Goal: Book appointment/travel/reservation

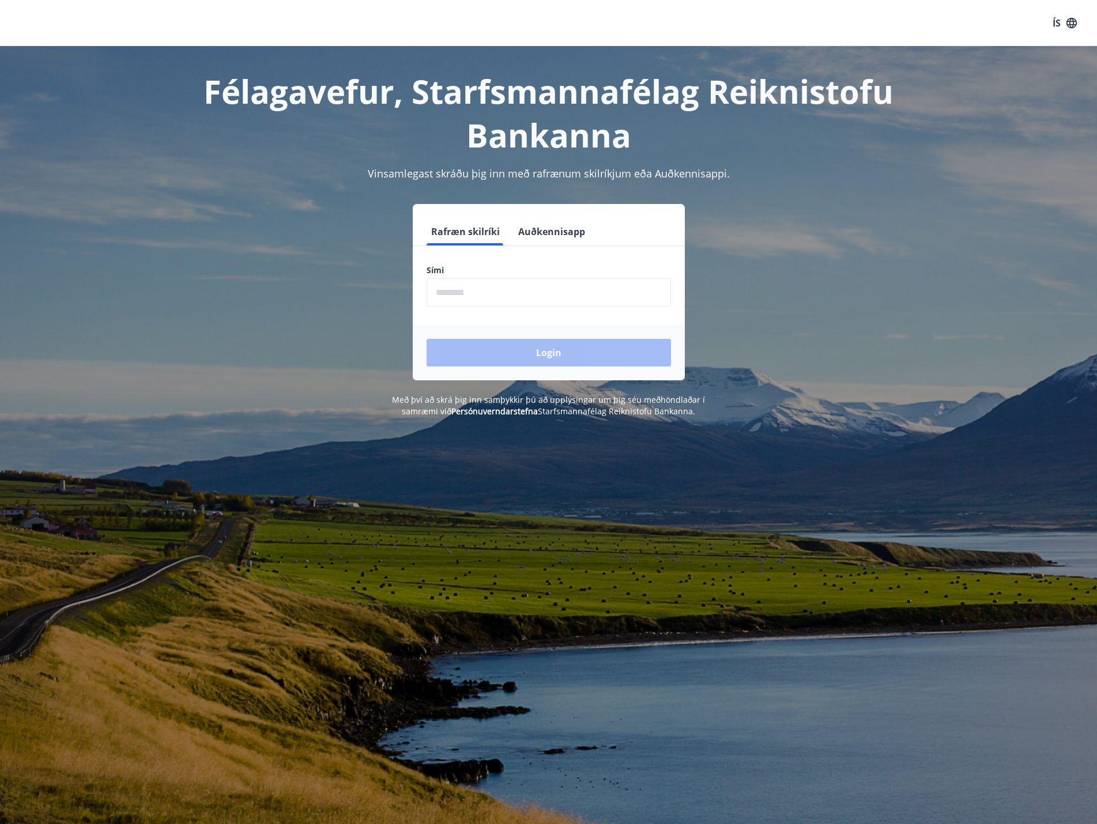
click at [447, 297] on input "phone" at bounding box center [549, 292] width 244 height 28
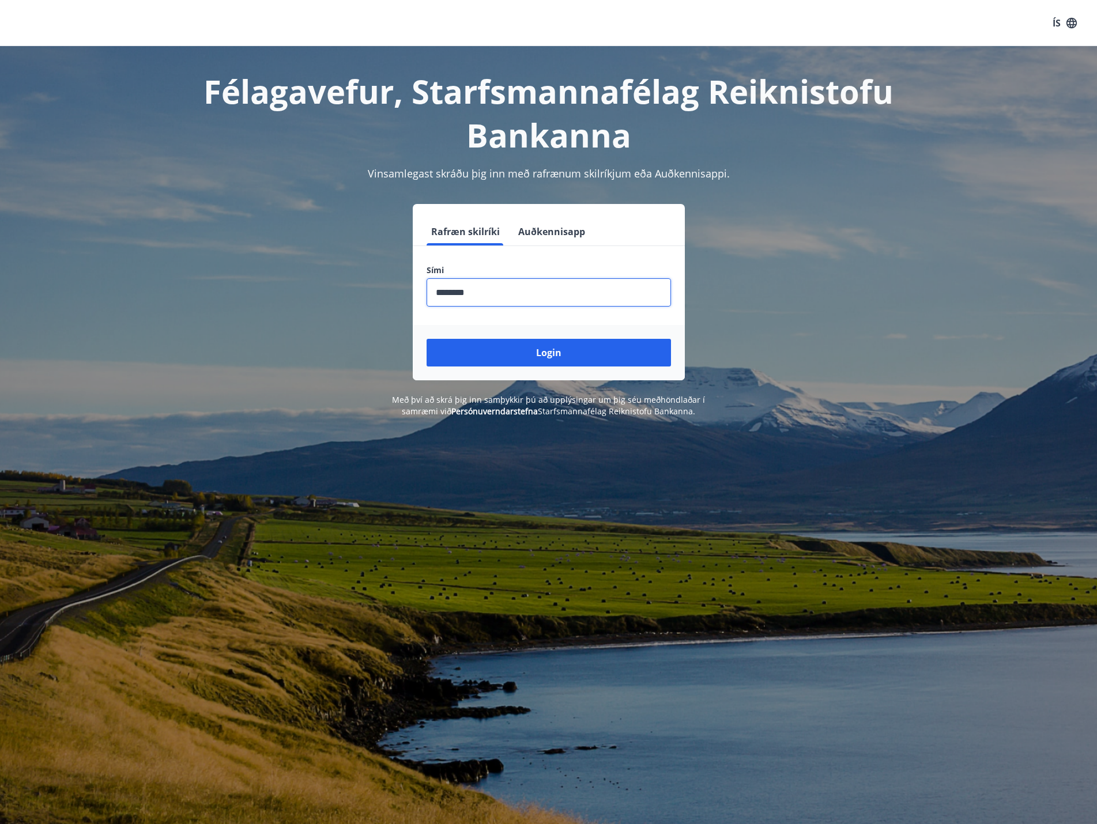
type input "********"
click at [427, 339] on button "Login" at bounding box center [549, 353] width 244 height 28
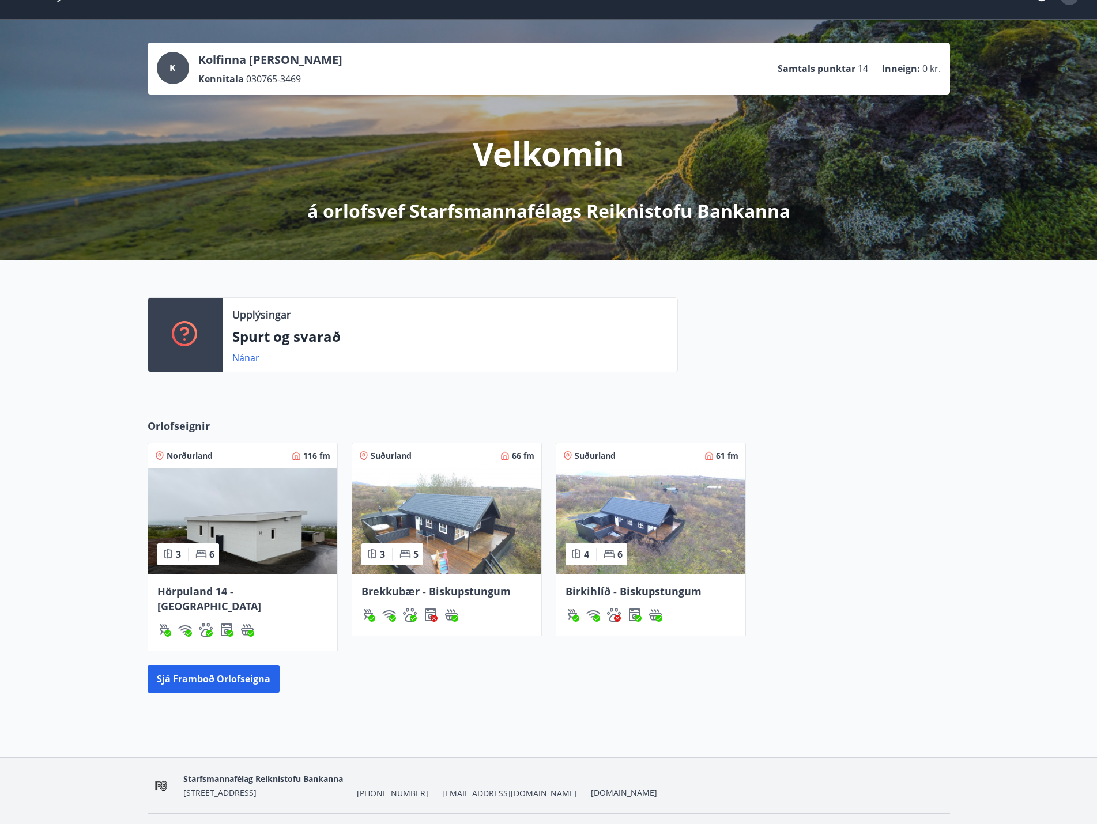
scroll to position [42, 0]
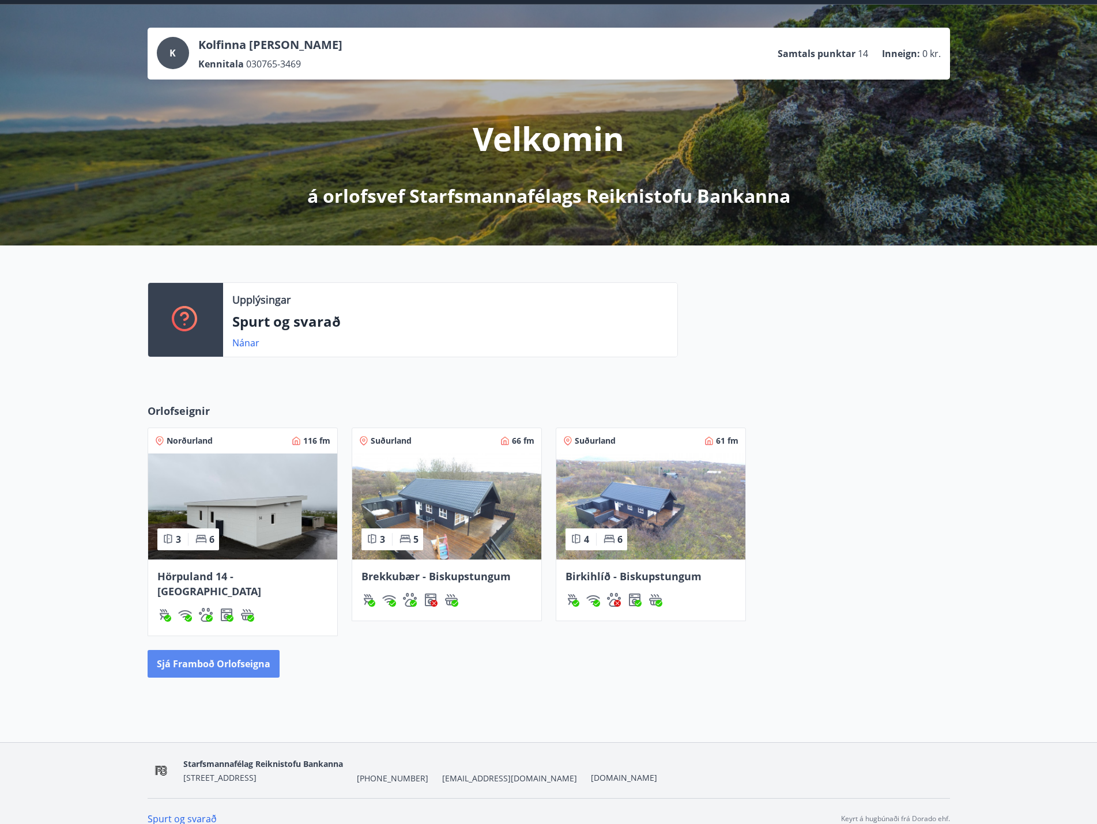
click at [214, 650] on button "Sjá framboð orlofseigna" at bounding box center [214, 664] width 132 height 28
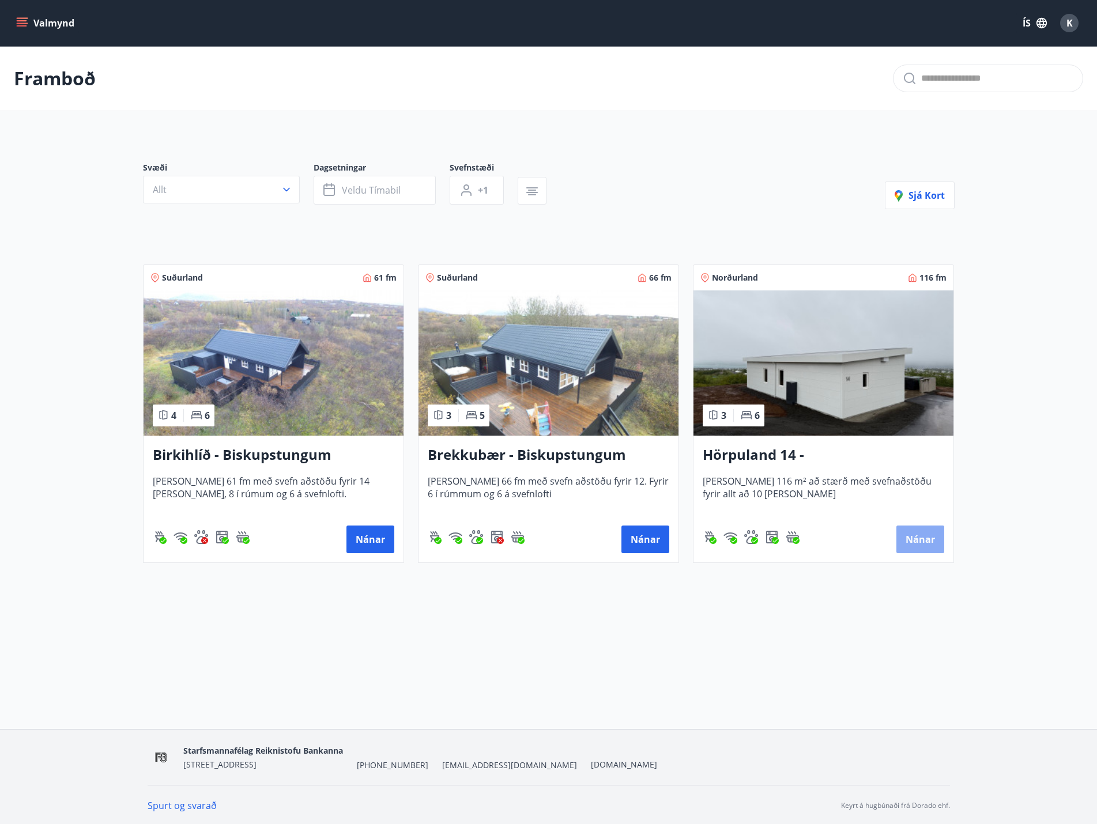
click at [923, 537] on button "Nánar" at bounding box center [920, 540] width 48 height 28
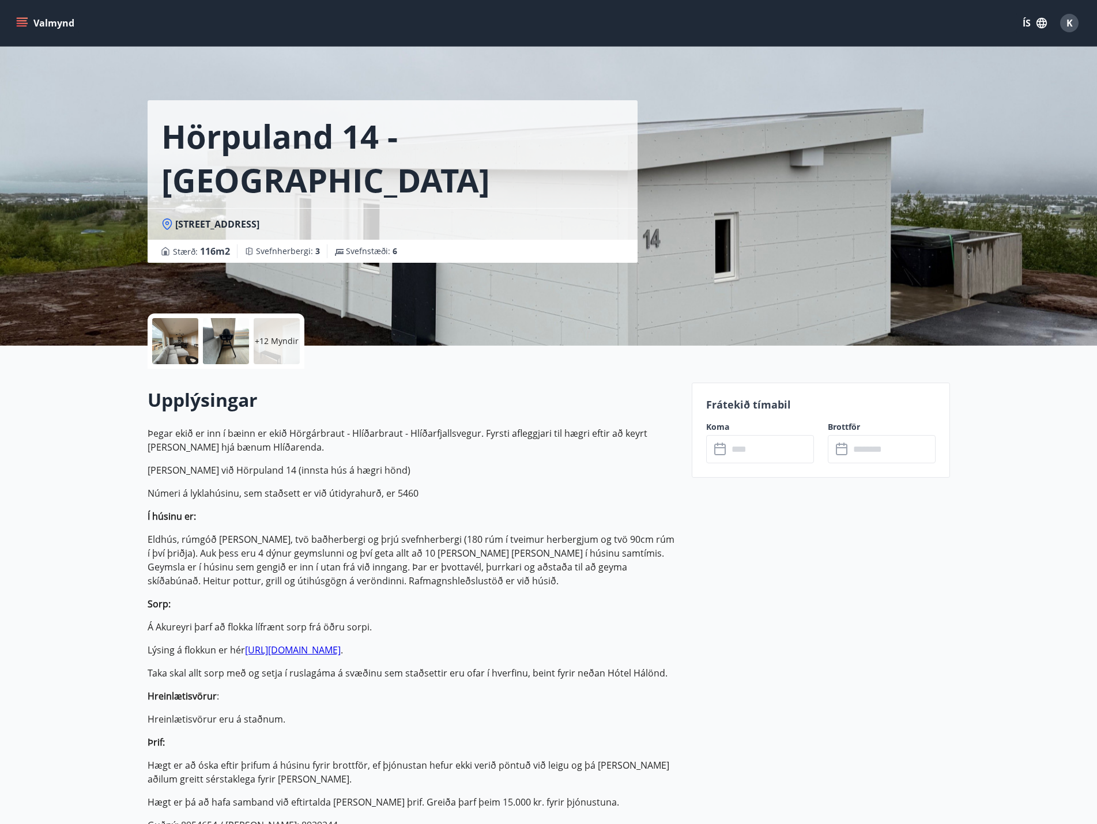
click at [18, 18] on icon "menu" at bounding box center [23, 18] width 13 height 1
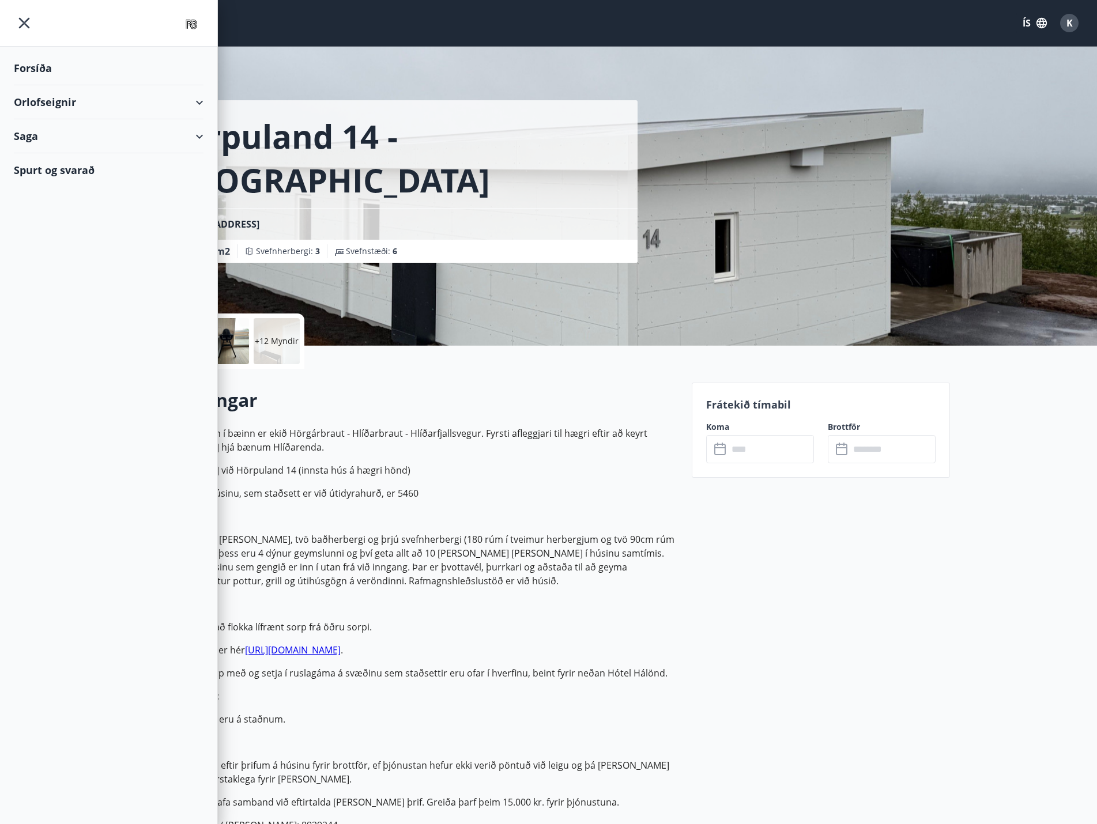
click at [199, 101] on div "Orlofseignir" at bounding box center [109, 102] width 190 height 34
click at [65, 154] on div "Bókunardagatal" at bounding box center [108, 156] width 171 height 24
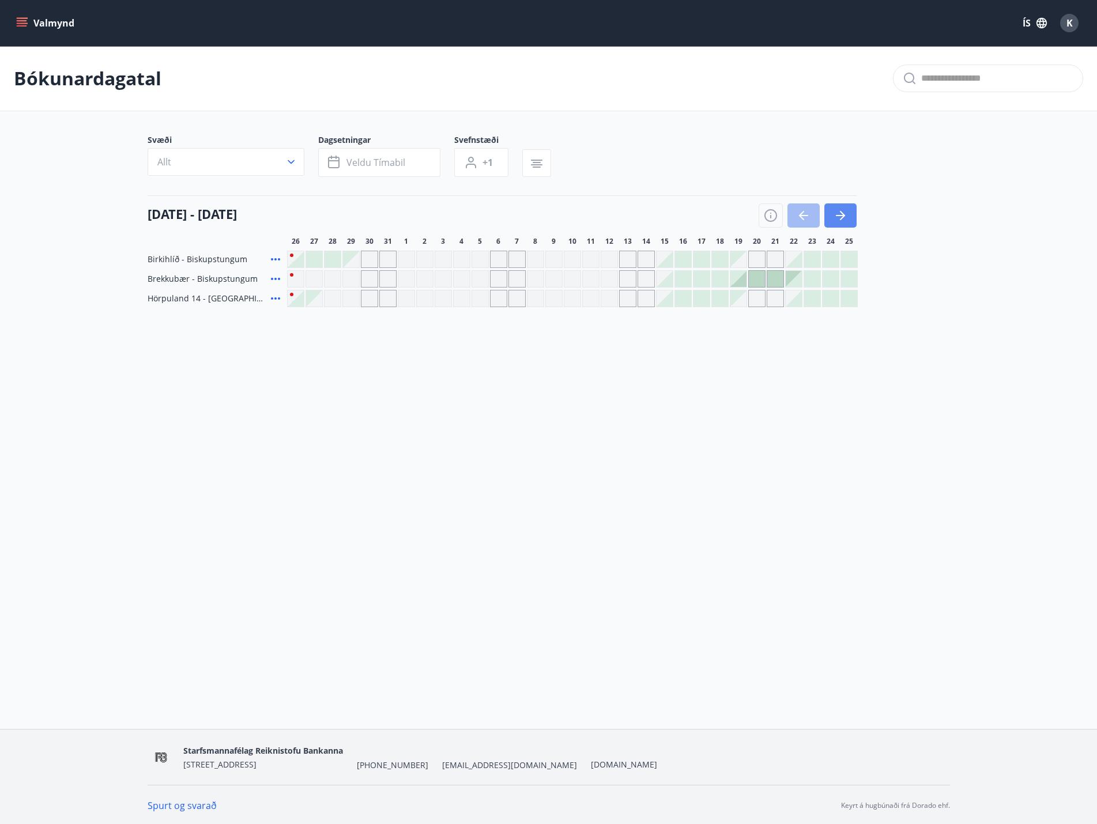
click at [839, 210] on icon "button" at bounding box center [840, 216] width 14 height 14
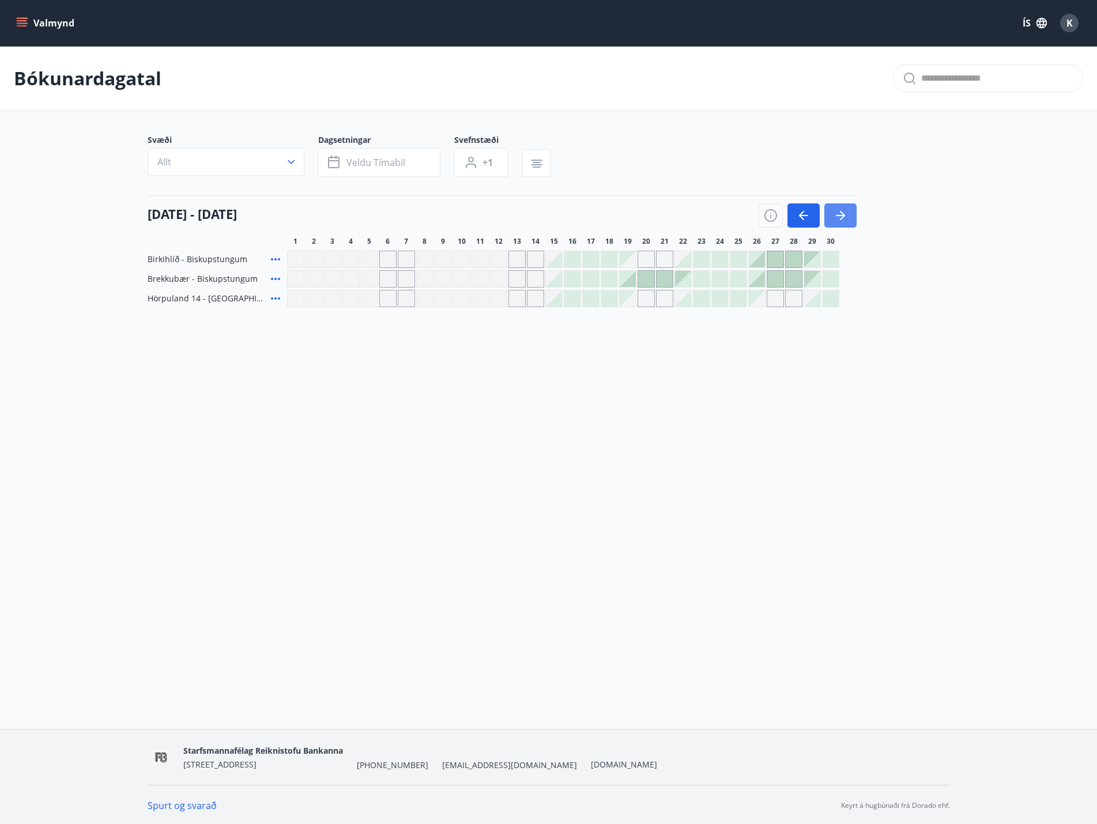
click at [839, 210] on icon "button" at bounding box center [840, 216] width 14 height 14
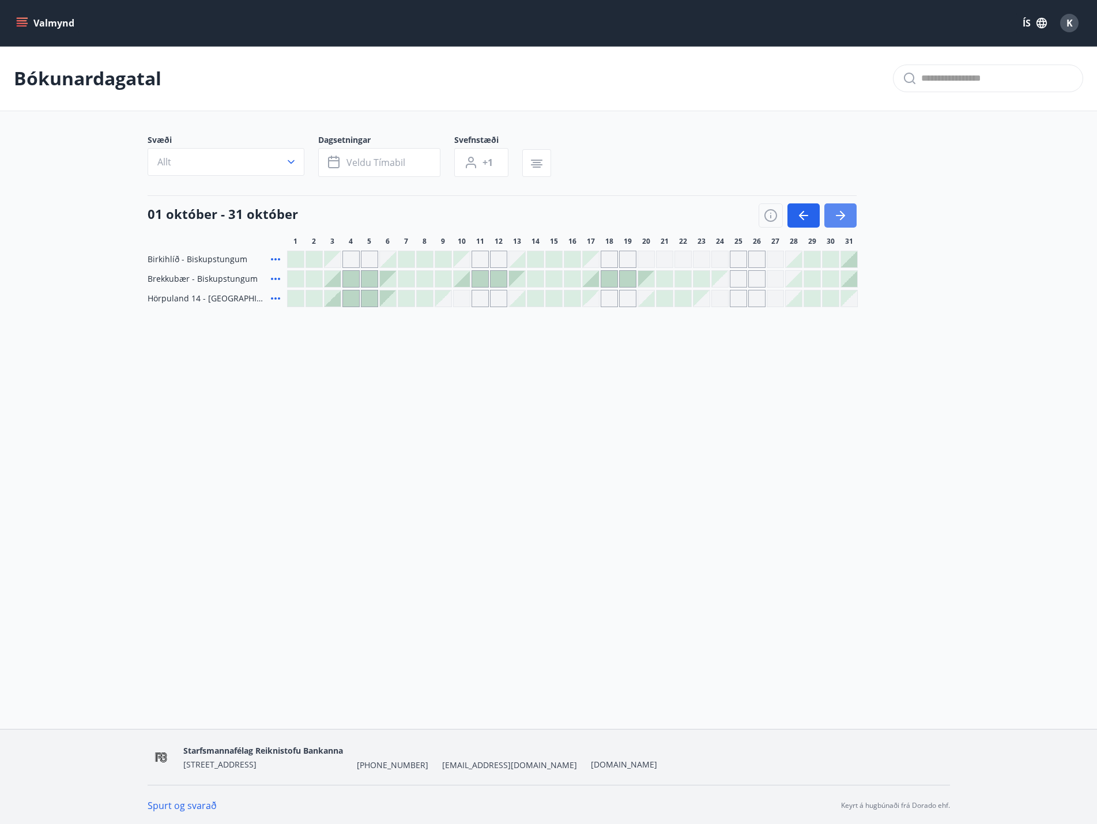
click at [839, 210] on icon "button" at bounding box center [840, 216] width 14 height 14
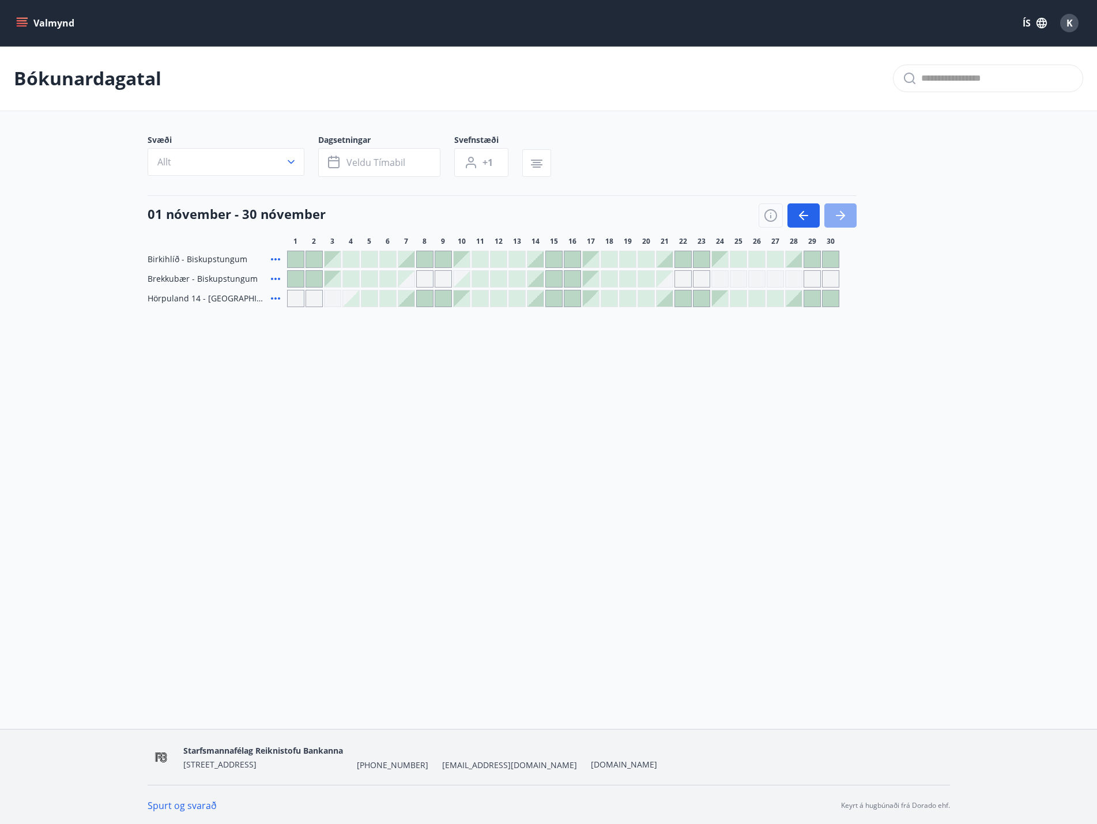
click at [839, 210] on icon "button" at bounding box center [840, 216] width 14 height 14
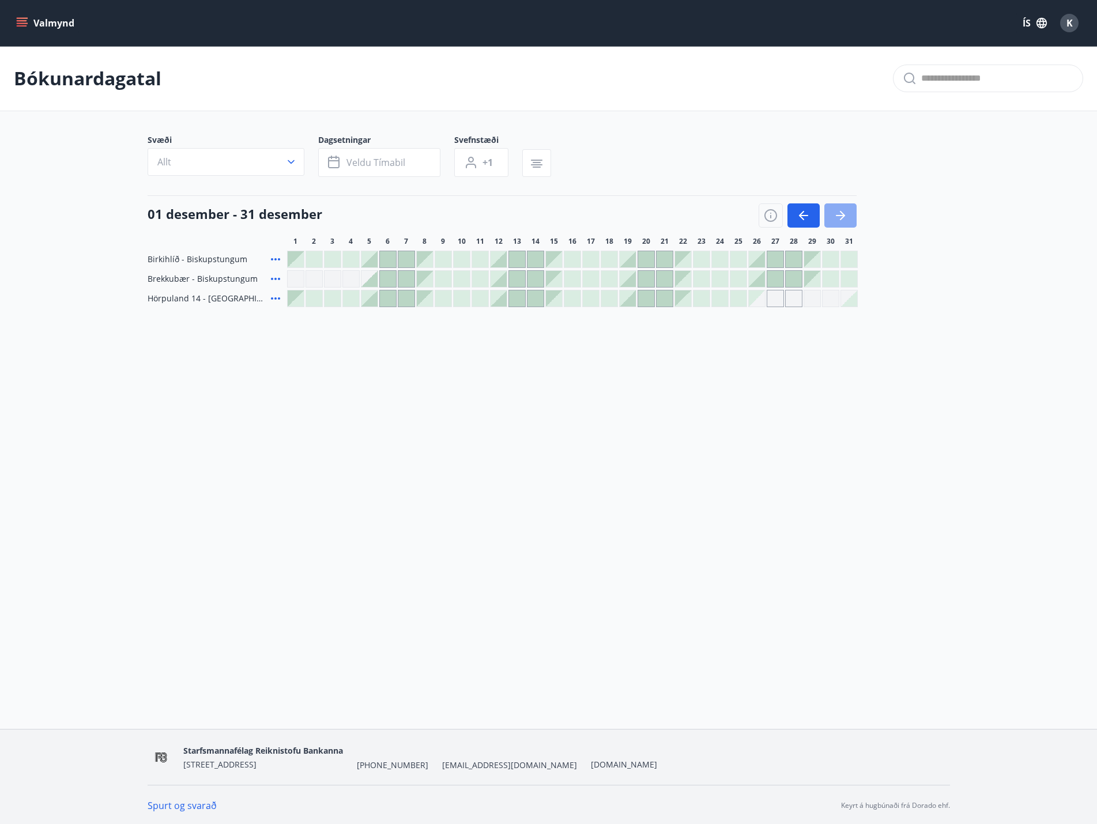
click at [839, 210] on icon "button" at bounding box center [840, 216] width 14 height 14
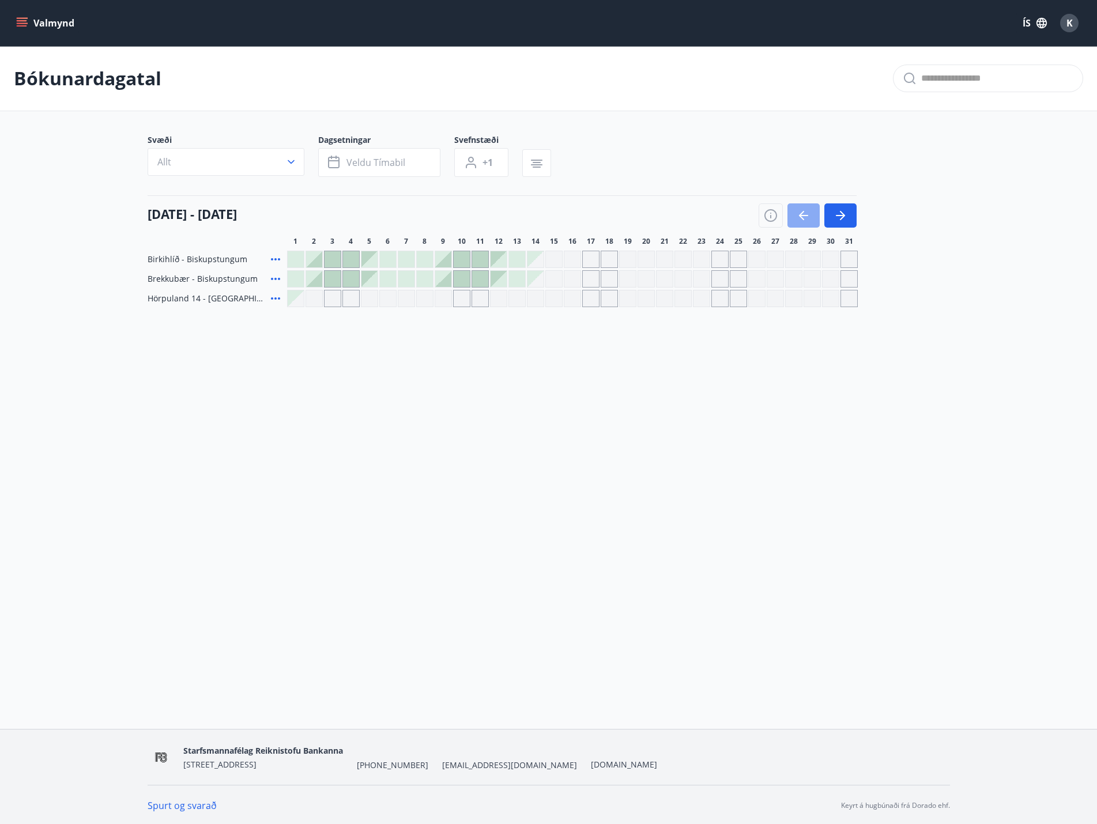
click at [799, 212] on icon "button" at bounding box center [804, 216] width 14 height 14
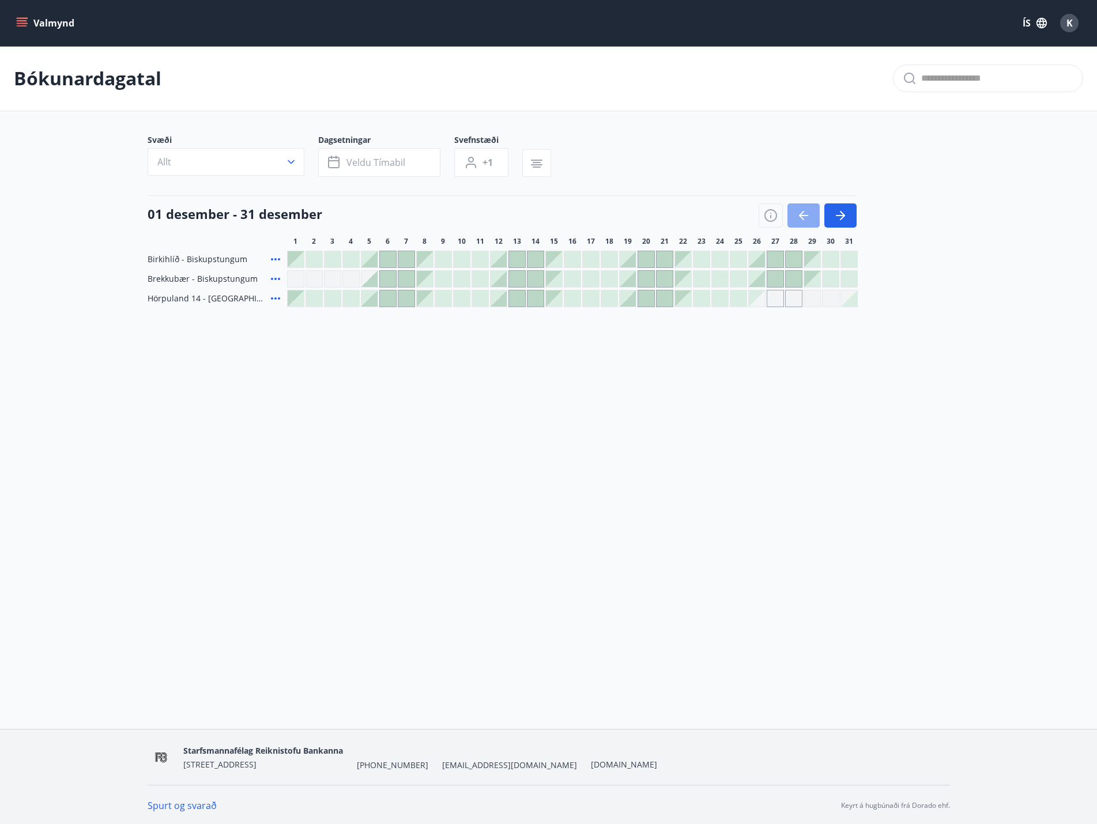
click at [799, 212] on icon "button" at bounding box center [804, 216] width 14 height 14
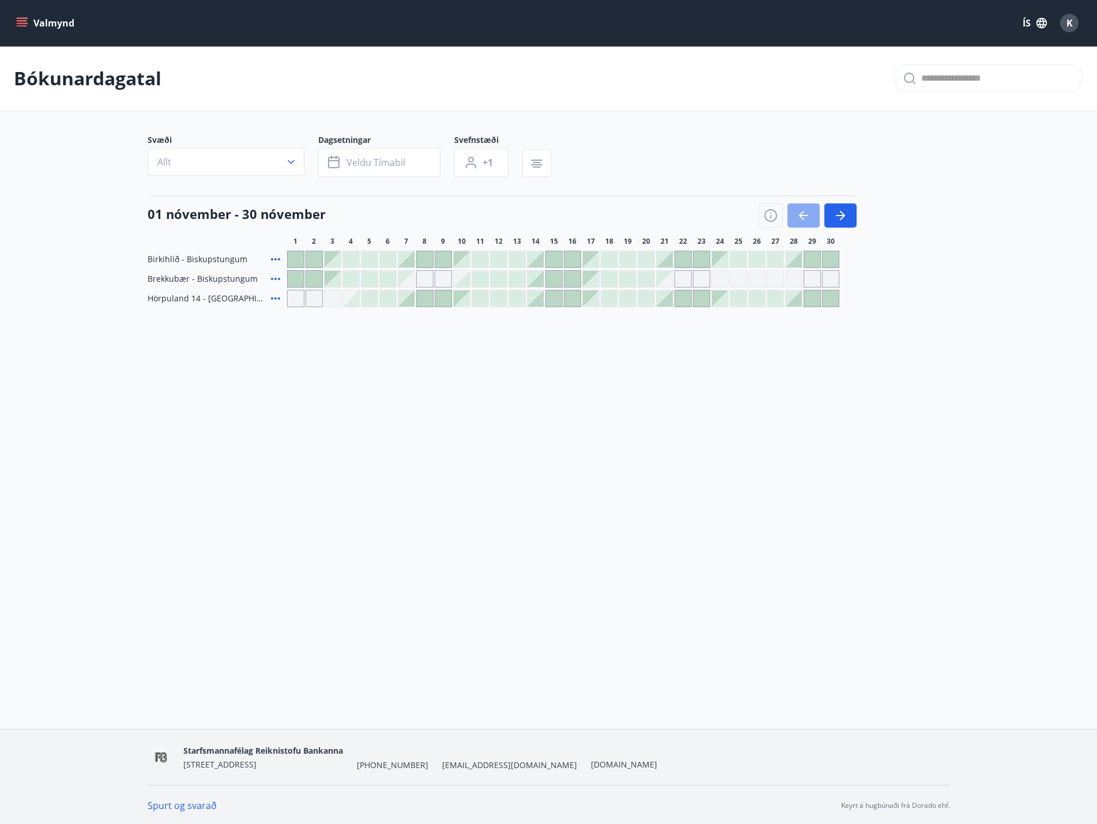
click at [799, 212] on icon "button" at bounding box center [804, 216] width 14 height 14
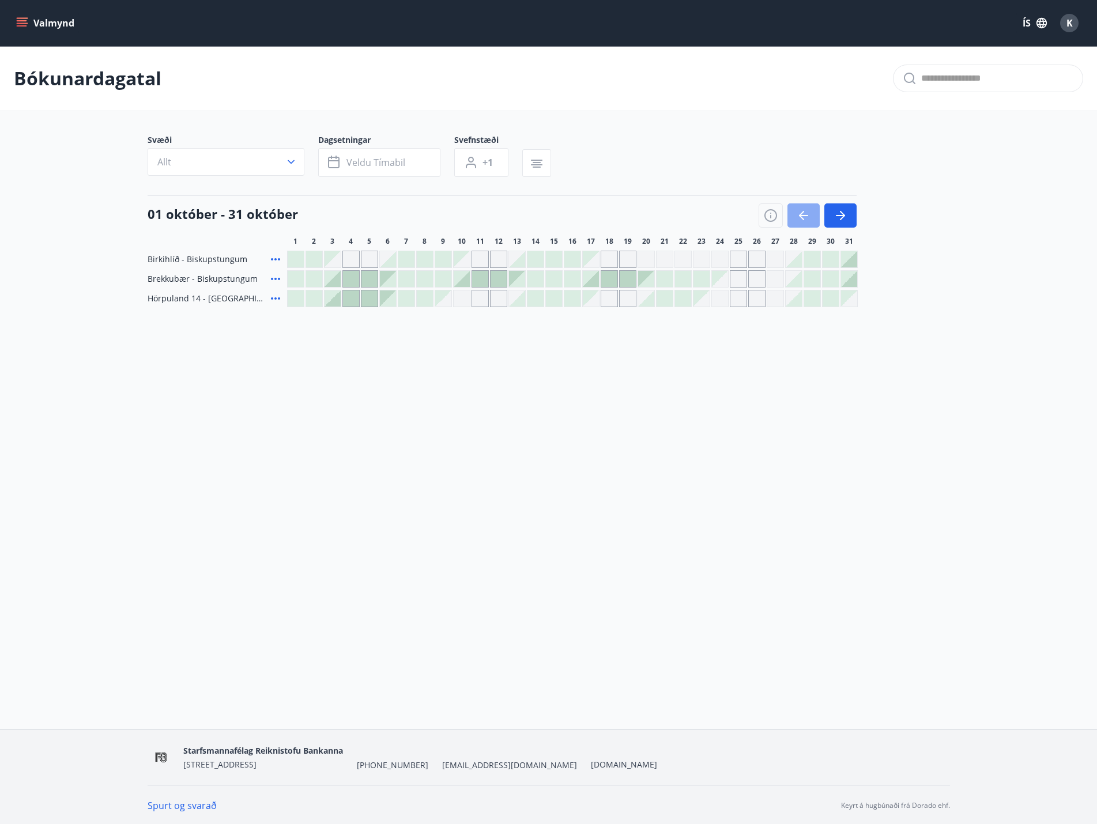
click at [798, 211] on icon "button" at bounding box center [804, 216] width 14 height 14
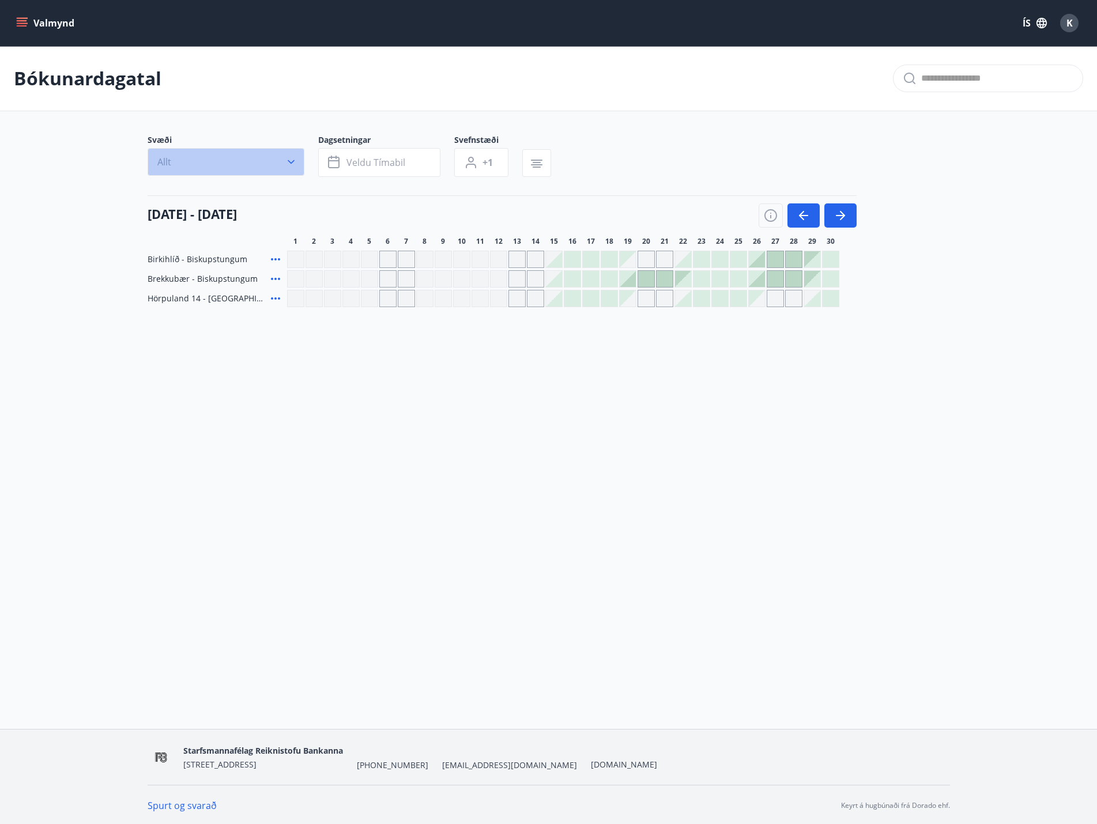
click at [292, 156] on button "Allt" at bounding box center [226, 162] width 157 height 28
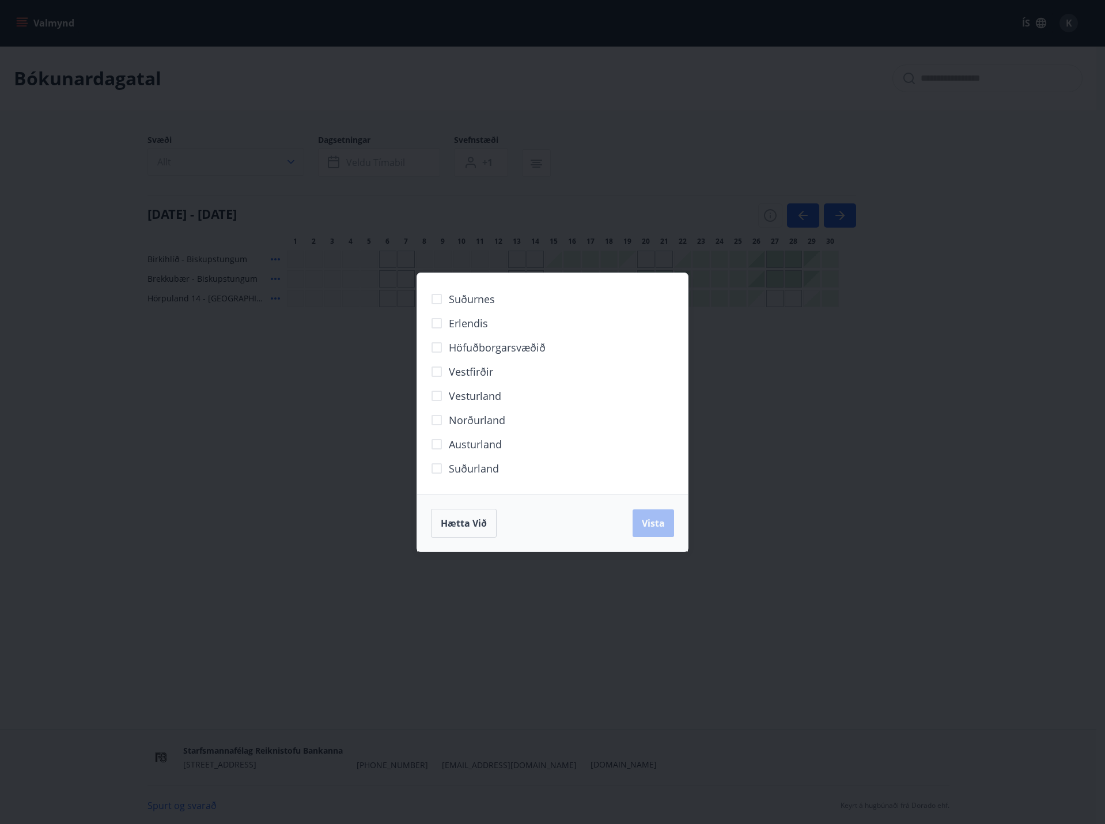
click at [292, 156] on div "Suðurnes Erlendis Höfuðborgarsvæðið [GEOGRAPHIC_DATA] [GEOGRAPHIC_DATA] [GEOGRA…" at bounding box center [552, 412] width 1105 height 824
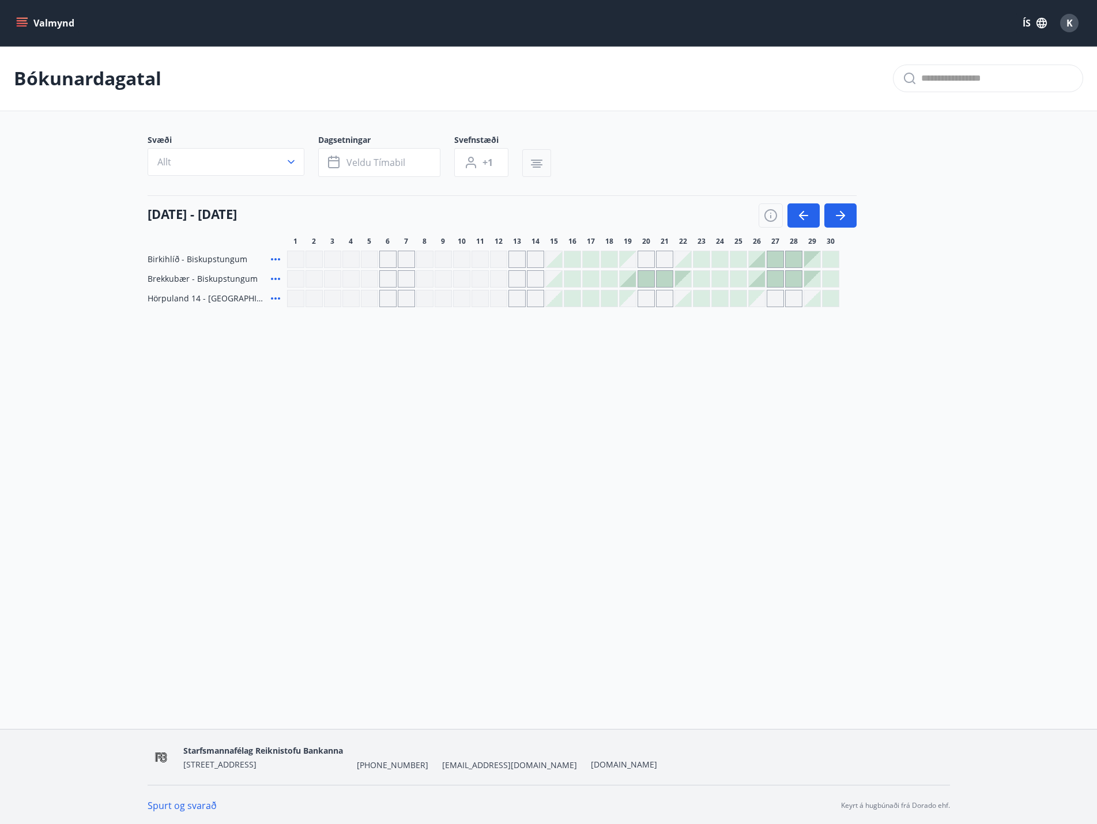
click at [542, 160] on icon "button" at bounding box center [537, 164] width 14 height 14
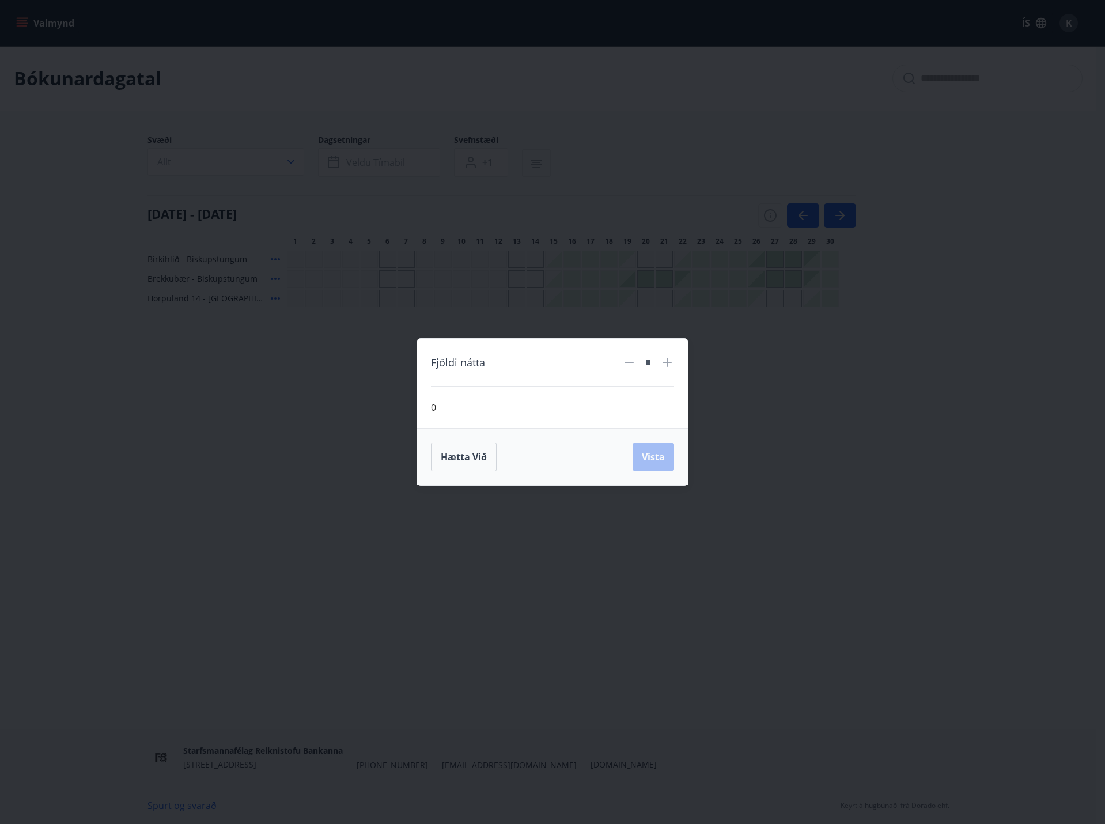
click at [542, 160] on div "Fjöldi nátta * 0 Hætta við Vista" at bounding box center [552, 412] width 1105 height 824
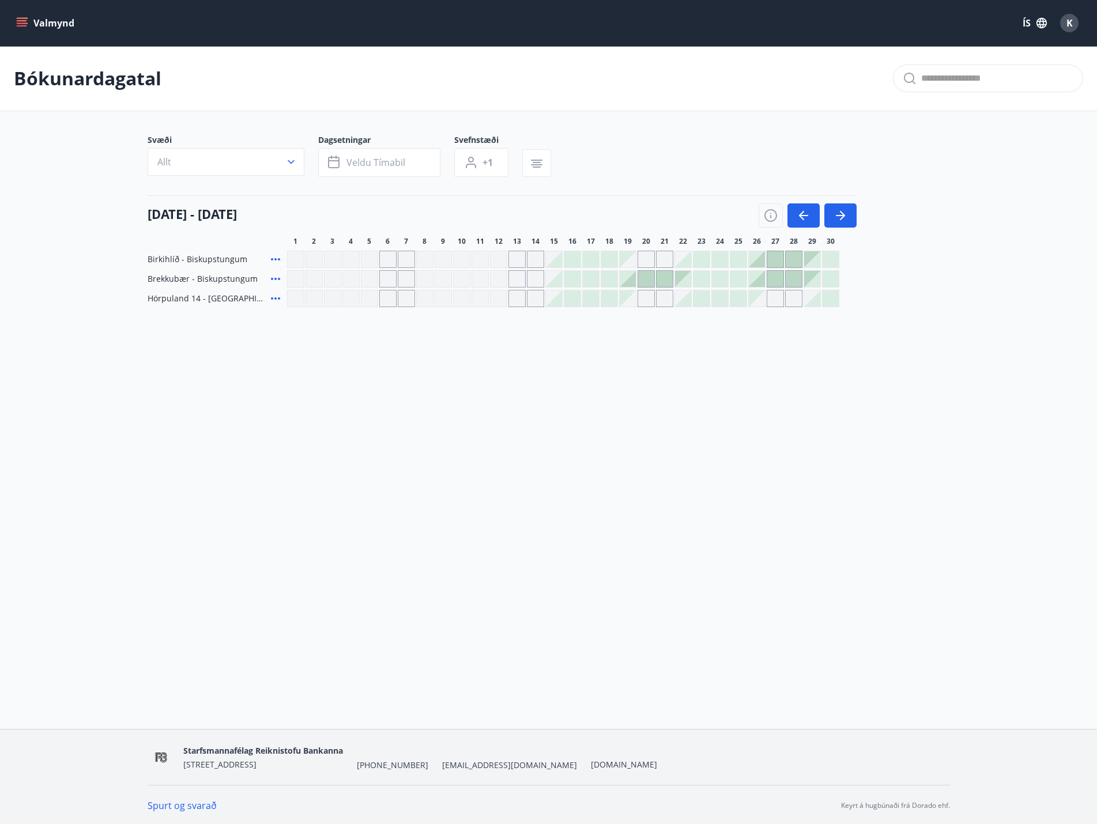
click at [573, 254] on div at bounding box center [572, 259] width 16 height 16
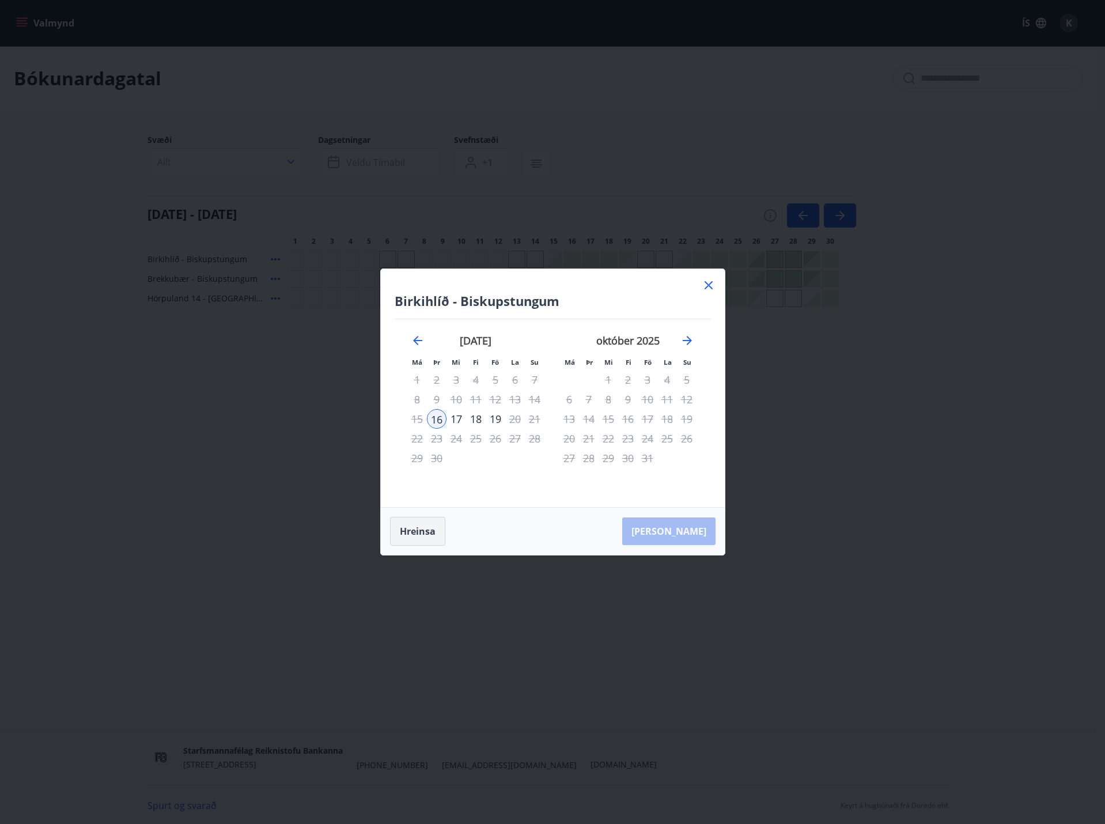
click at [427, 524] on button "Hreinsa" at bounding box center [417, 531] width 55 height 29
click at [708, 281] on icon at bounding box center [709, 285] width 14 height 14
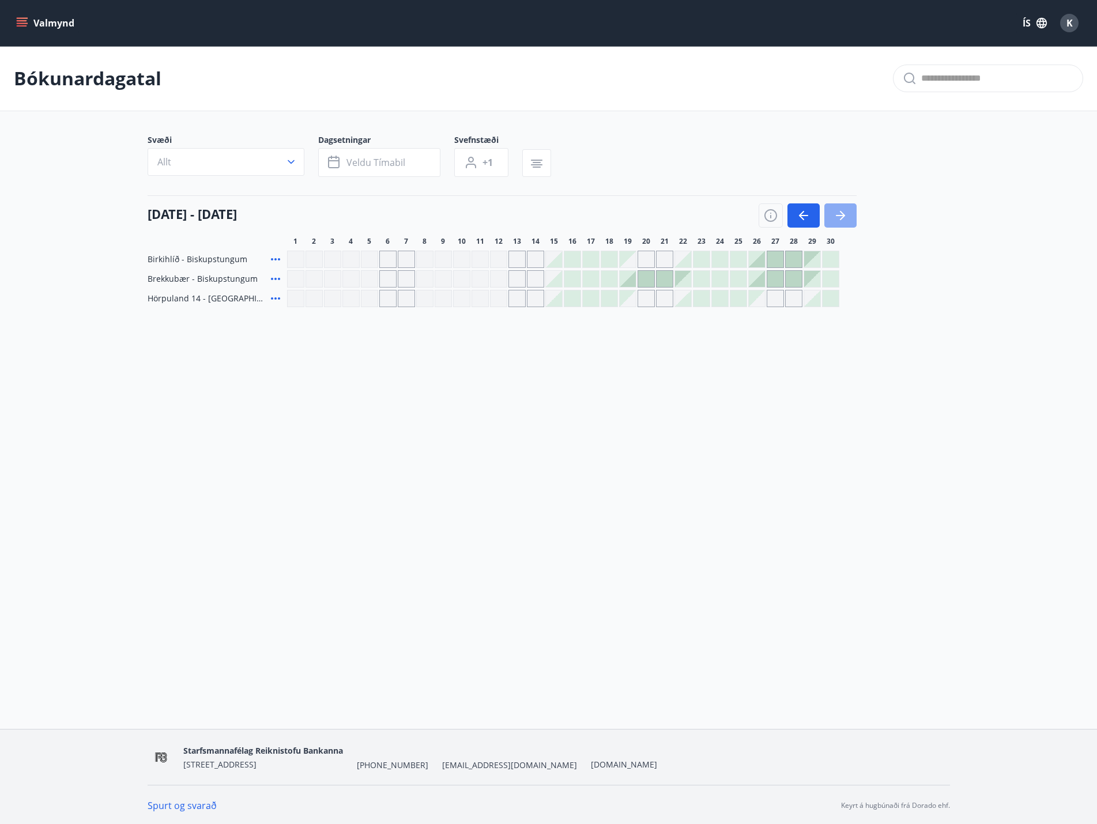
click at [843, 212] on icon "button" at bounding box center [840, 216] width 14 height 14
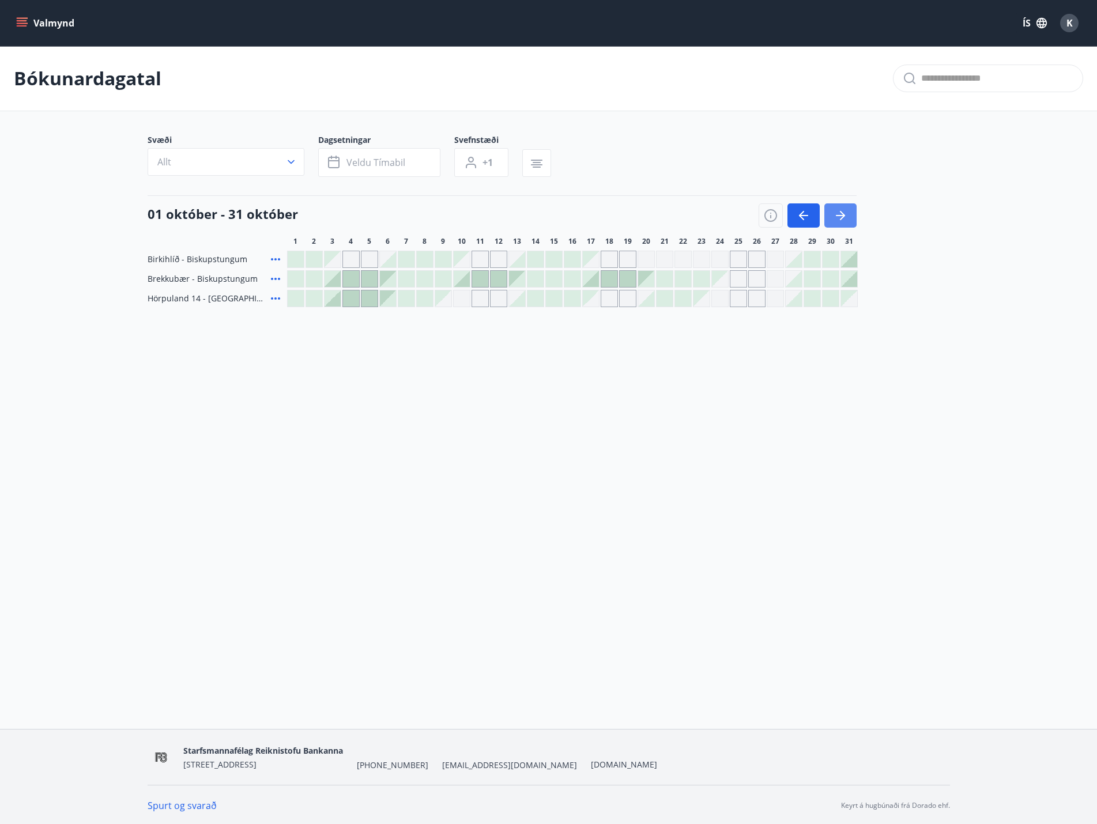
click at [839, 213] on icon "button" at bounding box center [840, 216] width 14 height 14
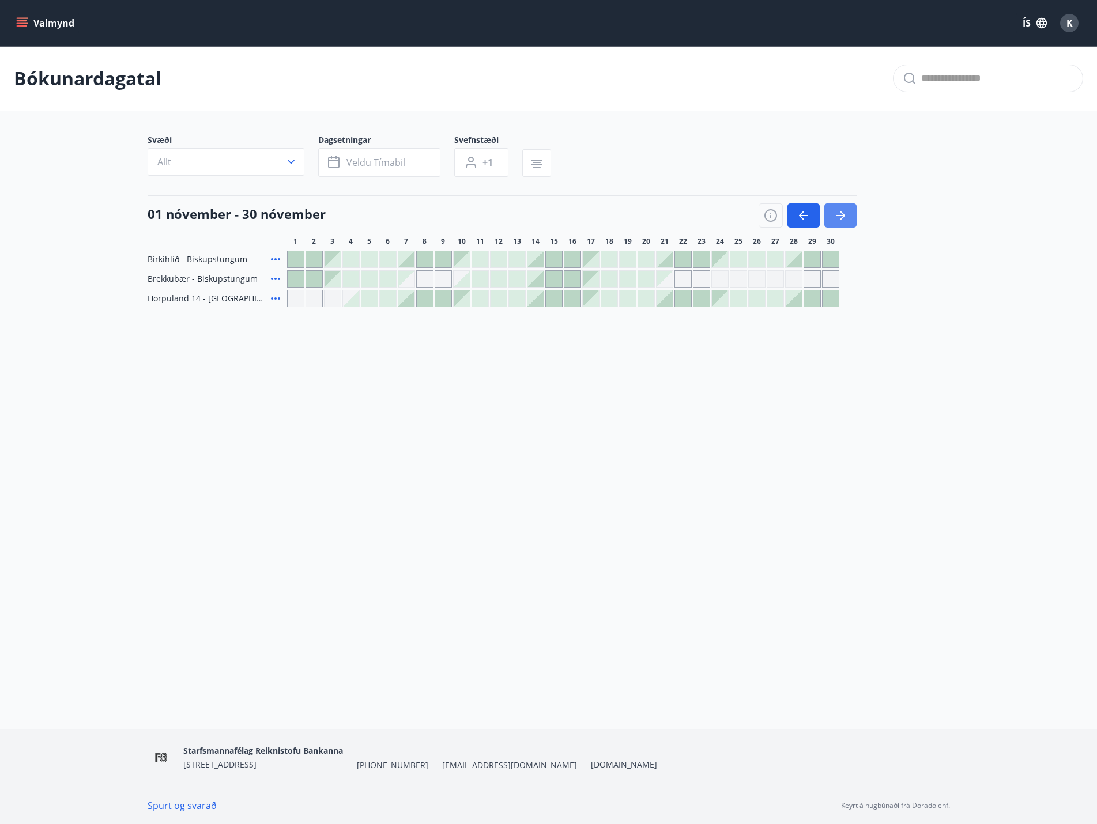
click at [840, 212] on icon "button" at bounding box center [842, 215] width 5 height 9
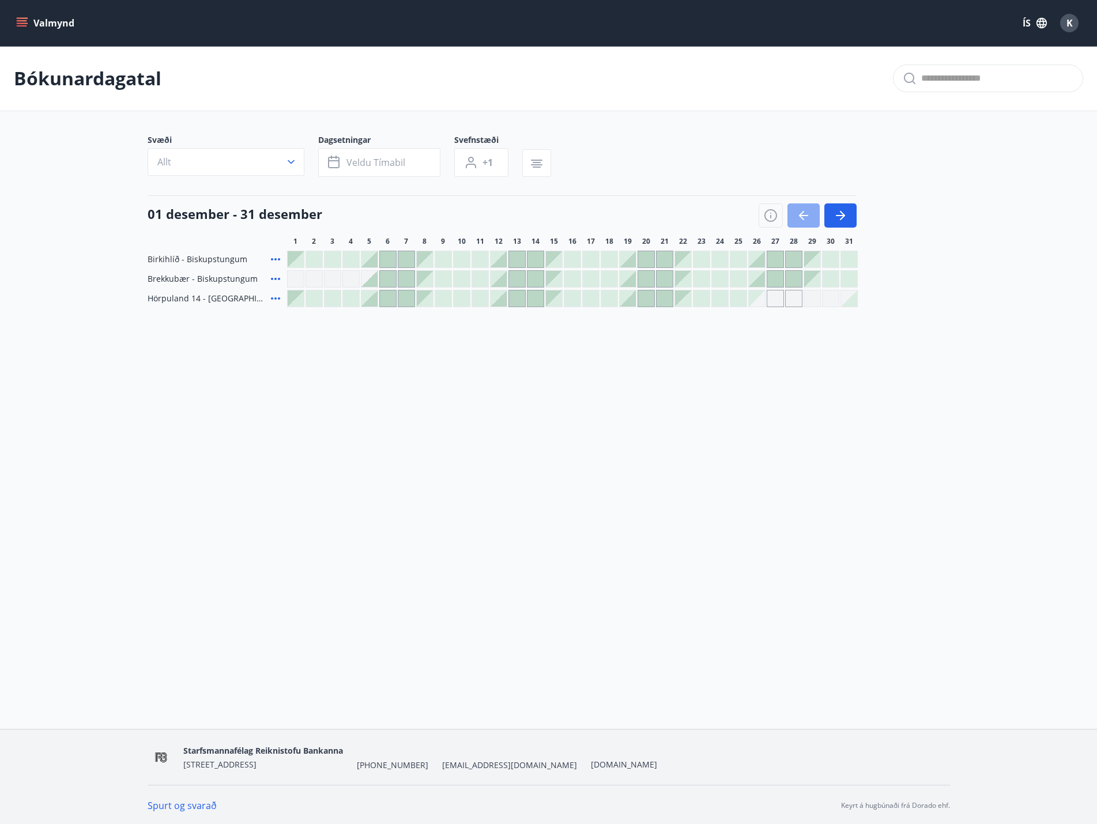
click at [801, 212] on icon "button" at bounding box center [804, 216] width 14 height 14
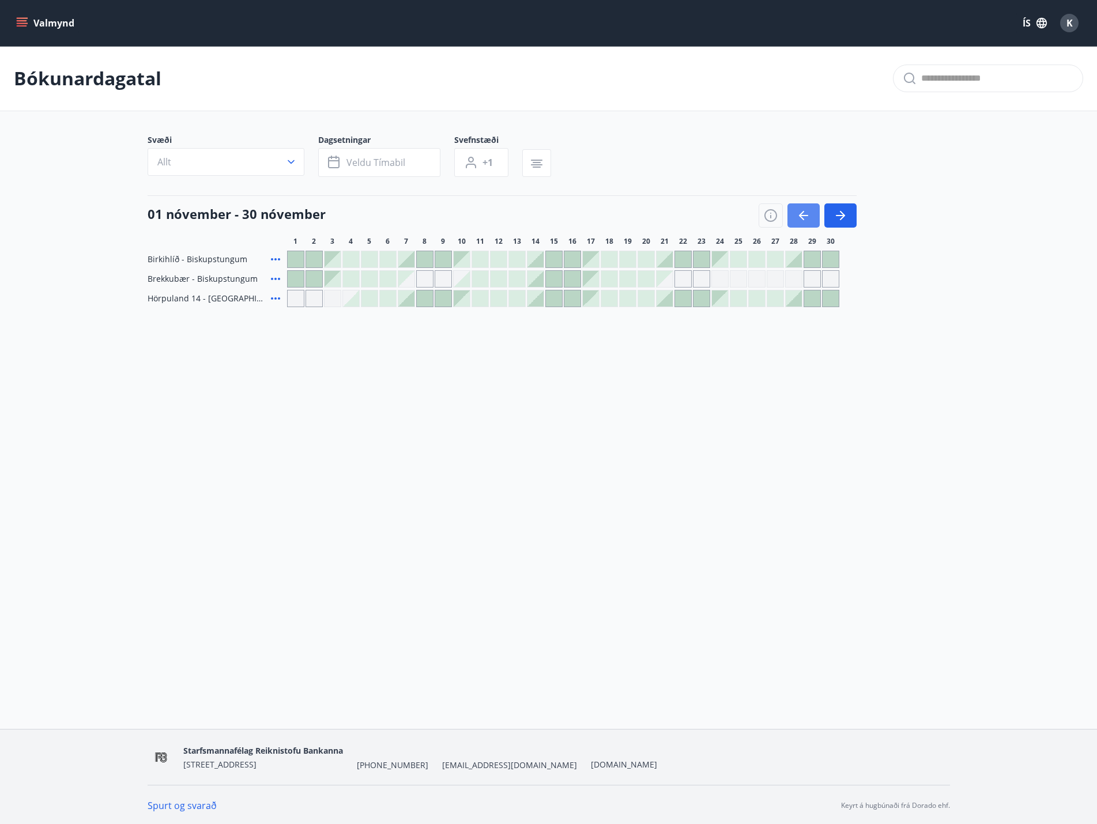
click at [801, 212] on icon "button" at bounding box center [804, 216] width 14 height 14
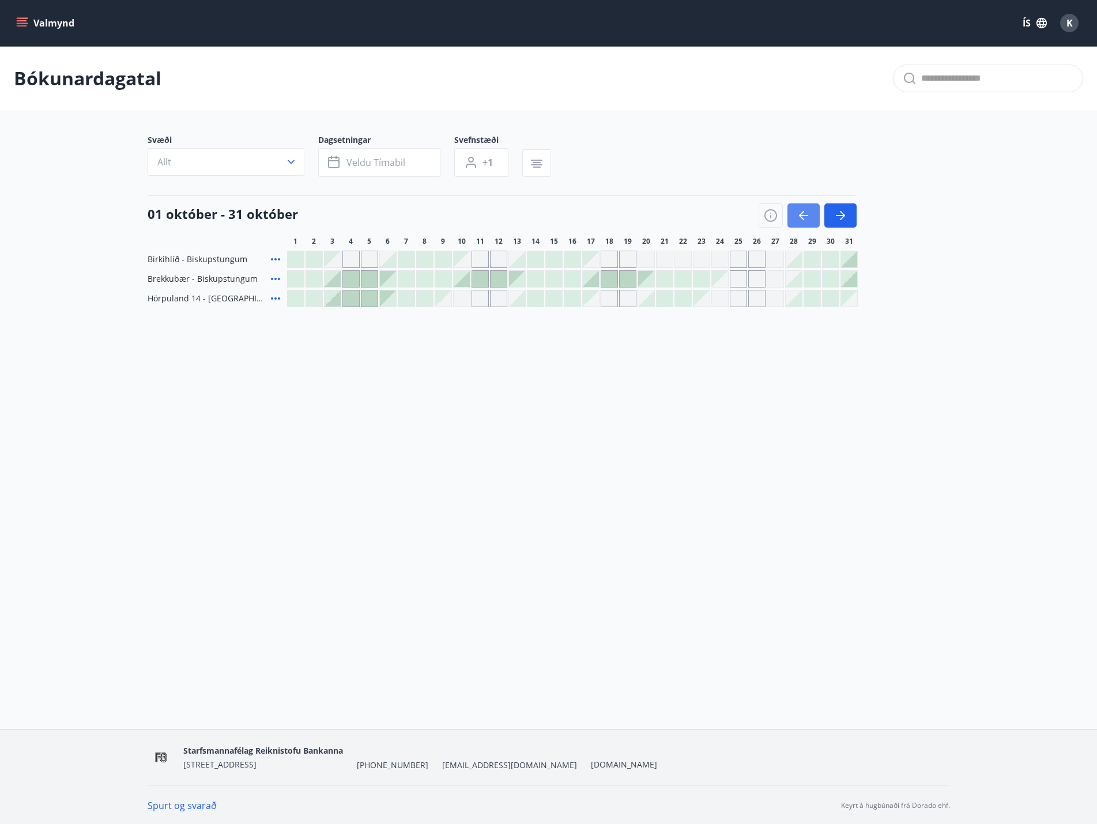
click at [801, 212] on icon "button" at bounding box center [804, 216] width 14 height 14
